Goal: Navigation & Orientation: Find specific page/section

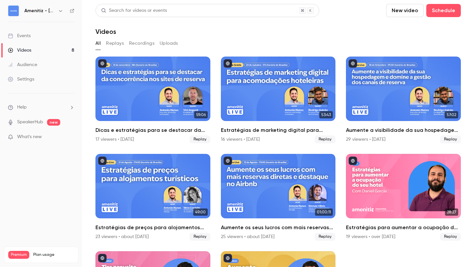
click at [60, 8] on button "button" at bounding box center [61, 11] width 8 height 8
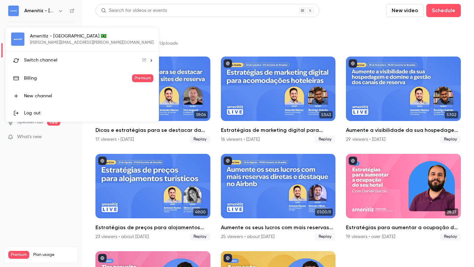
click at [64, 61] on div "Switch channel 18" at bounding box center [85, 60] width 122 height 7
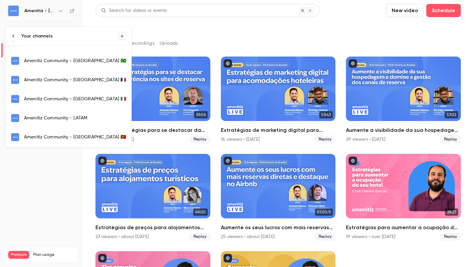
scroll to position [16, 0]
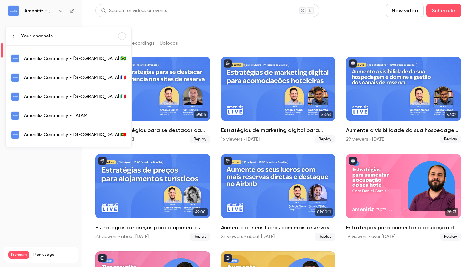
click at [57, 97] on div "Amenitiz Community - [GEOGRAPHIC_DATA] 🇮🇹" at bounding box center [75, 97] width 102 height 7
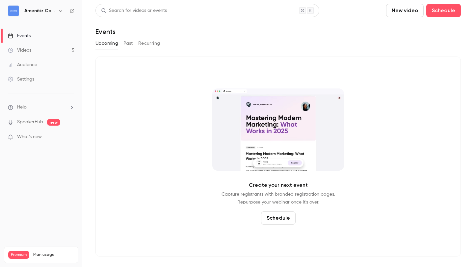
click at [126, 44] on button "Past" at bounding box center [128, 43] width 10 height 11
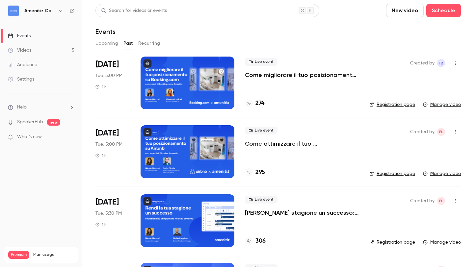
click at [113, 42] on button "Upcoming" at bounding box center [107, 43] width 23 height 11
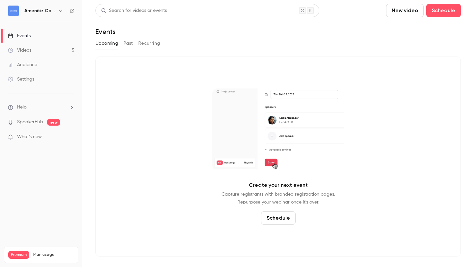
click at [131, 43] on button "Past" at bounding box center [128, 43] width 10 height 11
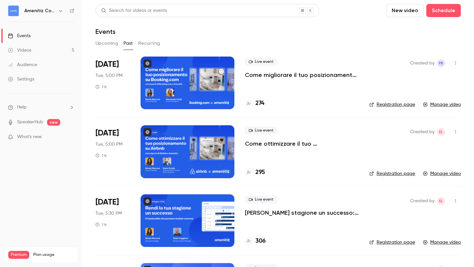
click at [54, 6] on div "Amenitiz Community - [GEOGRAPHIC_DATA] 🇮🇹" at bounding box center [41, 10] width 67 height 11
click at [61, 12] on icon "button" at bounding box center [60, 10] width 5 height 5
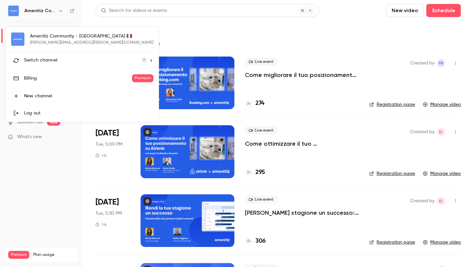
click at [80, 58] on div "Switch channel 18" at bounding box center [85, 60] width 122 height 7
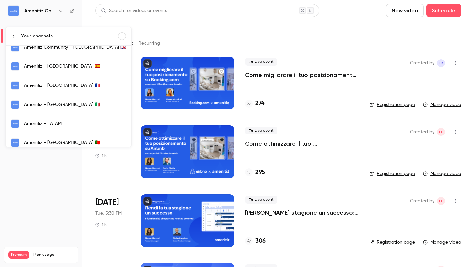
scroll to position [144, 0]
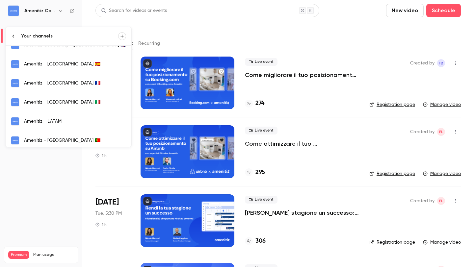
click at [53, 103] on div "Amenitiz - [GEOGRAPHIC_DATA] 🇮🇹" at bounding box center [75, 102] width 102 height 7
